Goal: Find specific page/section: Find specific page/section

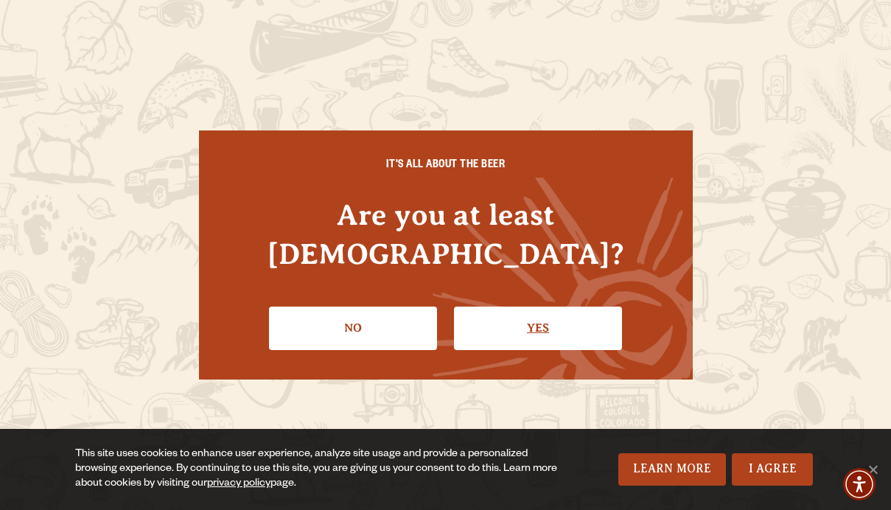
click at [556, 312] on link "Yes" at bounding box center [538, 328] width 168 height 43
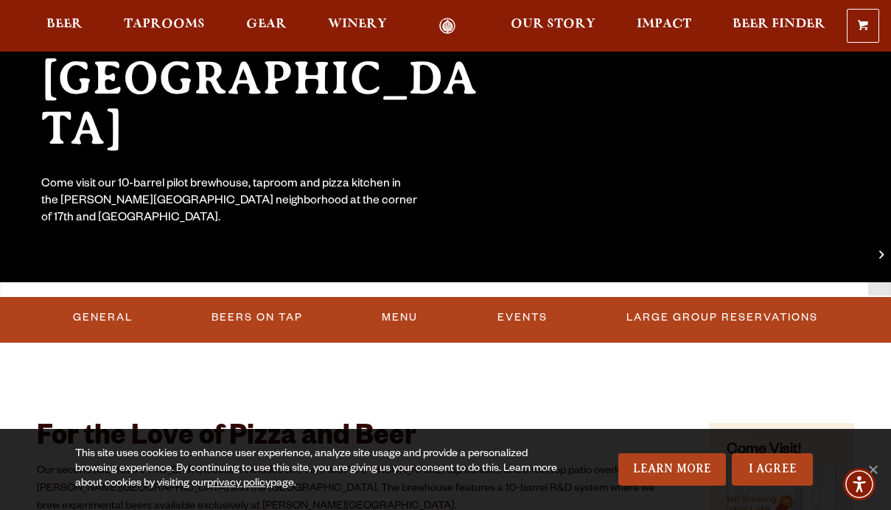
scroll to position [224, 0]
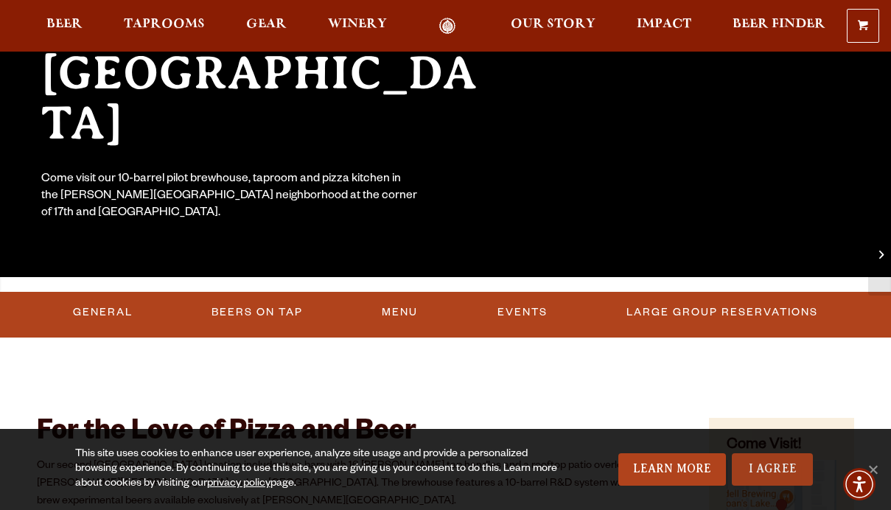
click at [769, 471] on link "I Agree" at bounding box center [772, 469] width 81 height 32
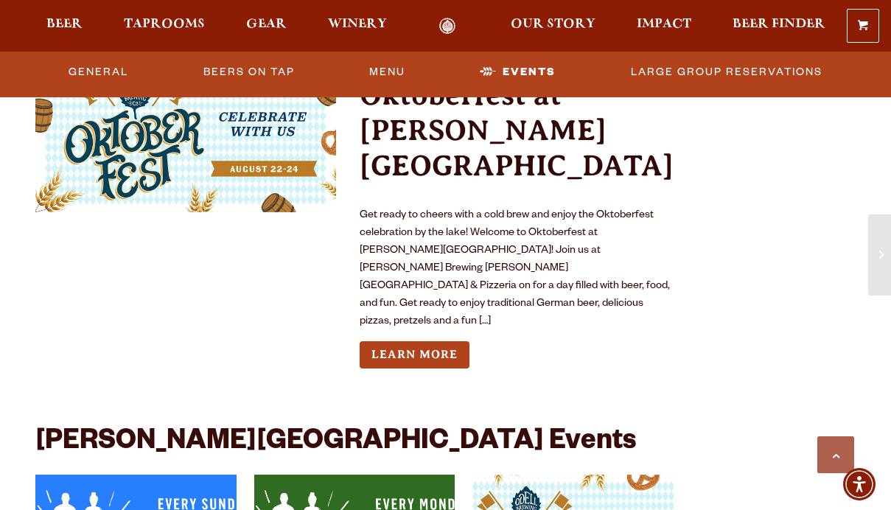
scroll to position [3109, 0]
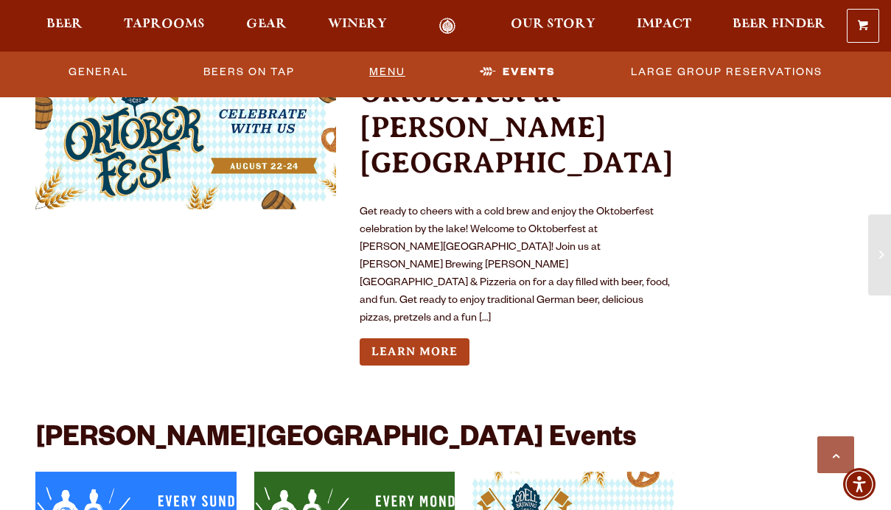
click at [402, 72] on link "Menu" at bounding box center [387, 72] width 48 height 34
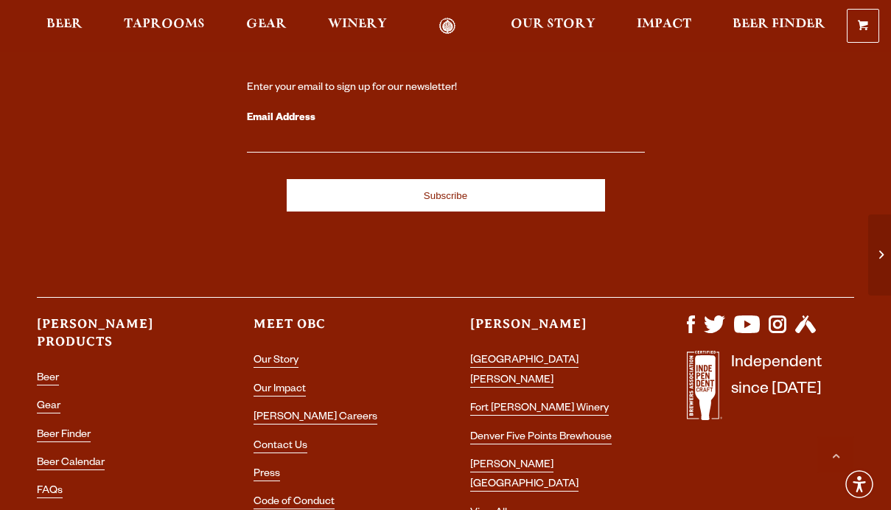
scroll to position [4026, 0]
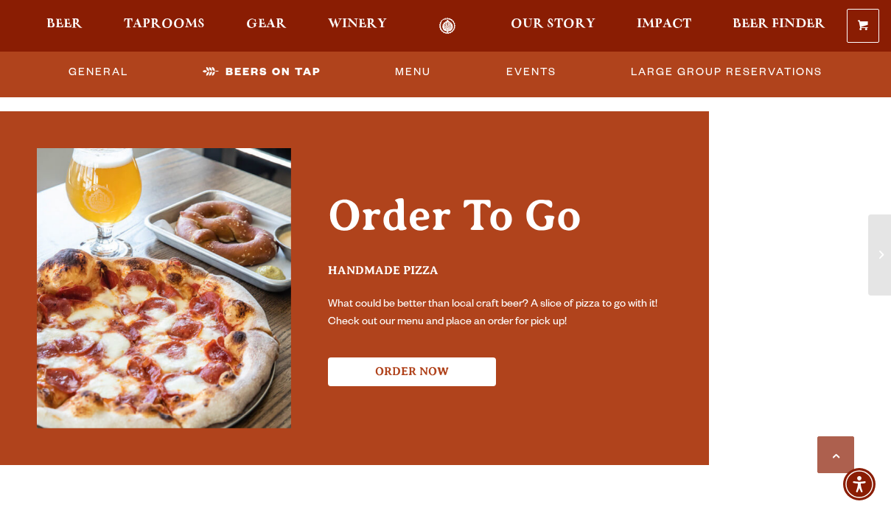
scroll to position [2578, 0]
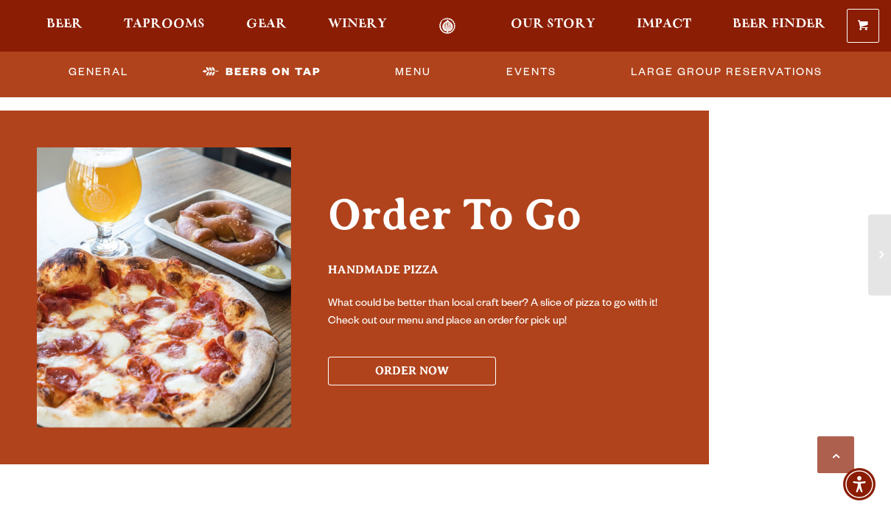
click at [410, 357] on button "ORDER NOW" at bounding box center [412, 371] width 168 height 29
